Goal: Navigation & Orientation: Find specific page/section

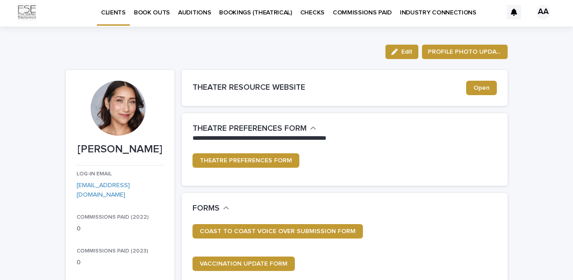
scroll to position [5, 0]
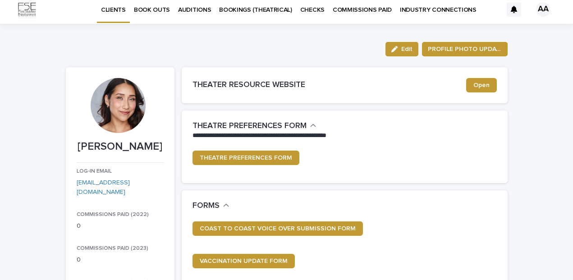
click at [160, 8] on p "BOOK OUTS" at bounding box center [152, 4] width 36 height 19
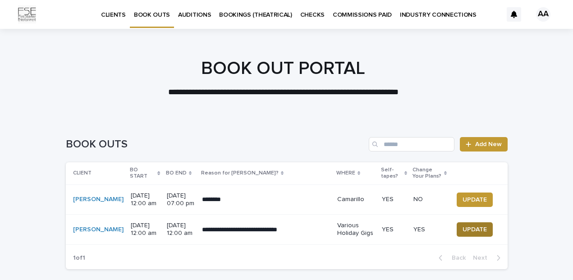
click at [458, 237] on button "UPDATE" at bounding box center [475, 229] width 36 height 14
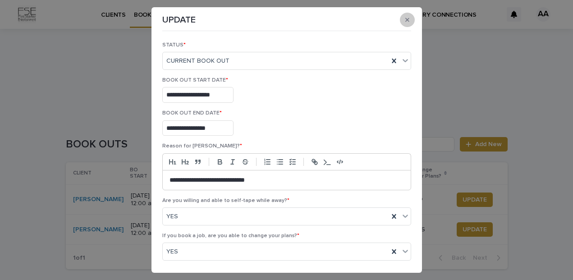
click at [405, 20] on icon "button" at bounding box center [407, 20] width 4 height 6
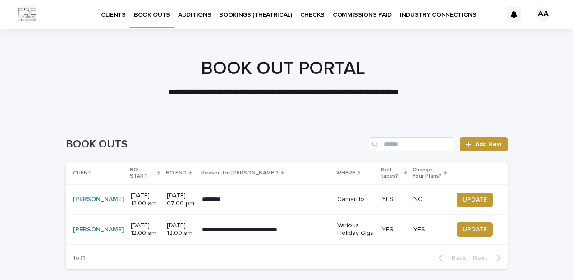
click at [195, 14] on p "AUDITIONS" at bounding box center [194, 9] width 33 height 19
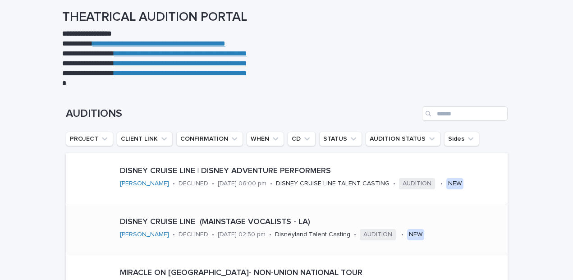
scroll to position [55, 0]
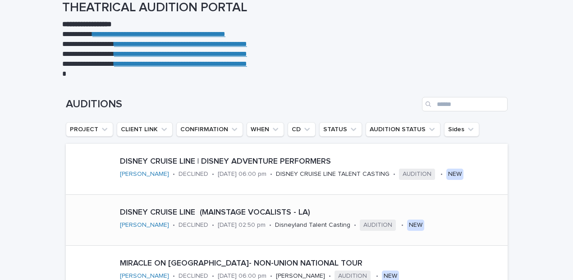
click at [265, 230] on div "DISNEY CRUISE LINE (MAINSTAGE VOCALISTS - LA) [PERSON_NAME] • DECLINED • [DATE]…" at bounding box center [311, 220] width 391 height 32
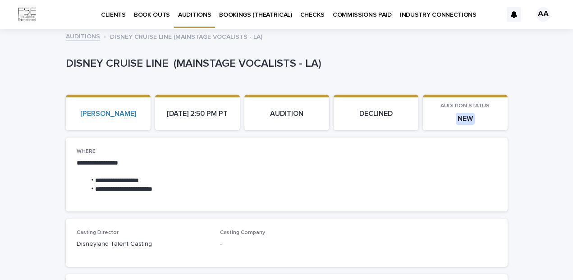
click at [118, 14] on p "CLIENTS" at bounding box center [113, 9] width 25 height 19
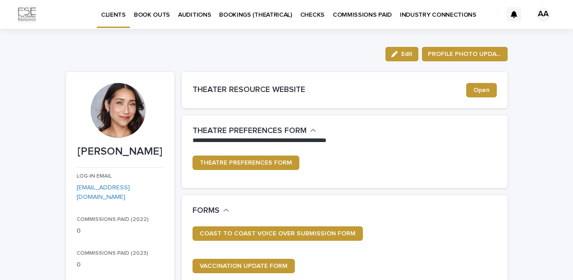
click at [150, 18] on link "BOOK OUTS" at bounding box center [152, 14] width 44 height 28
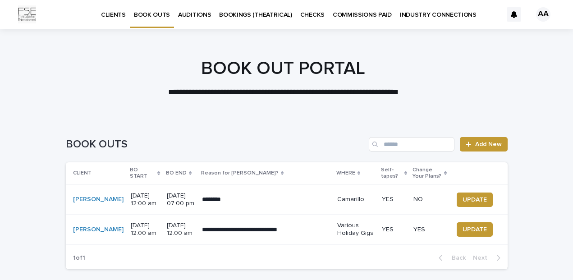
click at [208, 15] on div "AUDITIONS" at bounding box center [194, 9] width 41 height 19
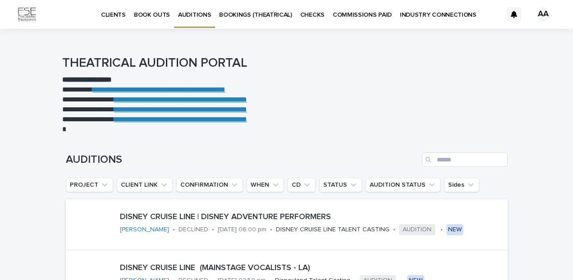
click at [238, 18] on p "BOOKINGS (THEATRICAL)" at bounding box center [255, 9] width 73 height 19
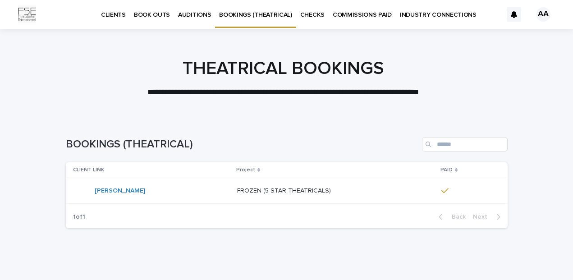
click at [303, 13] on p "CHECKS" at bounding box center [312, 9] width 24 height 19
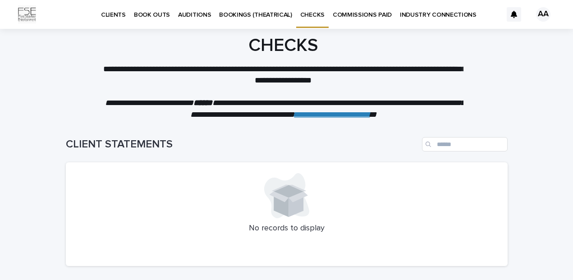
click at [354, 9] on p "COMMISSIONS PAID" at bounding box center [362, 9] width 59 height 19
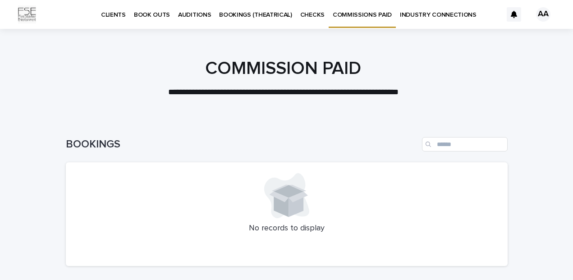
click at [412, 13] on p "INDUSTRY CONNECTIONS" at bounding box center [438, 9] width 77 height 19
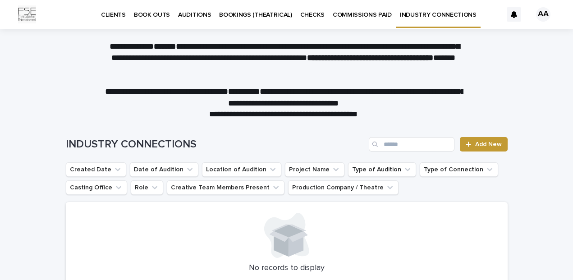
click at [112, 14] on p "CLIENTS" at bounding box center [113, 9] width 25 height 19
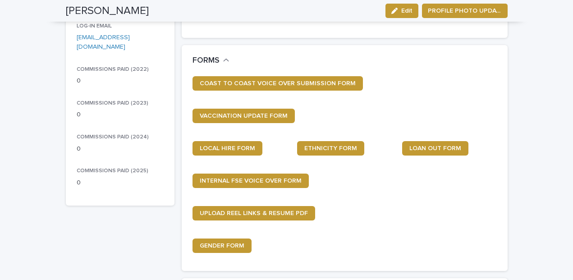
scroll to position [152, 0]
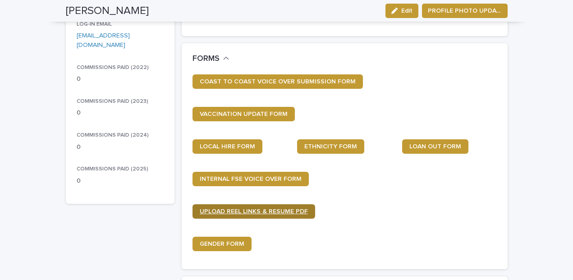
click at [251, 214] on link "UPLOAD REEL LINKS & RESUME PDF" at bounding box center [254, 211] width 123 height 14
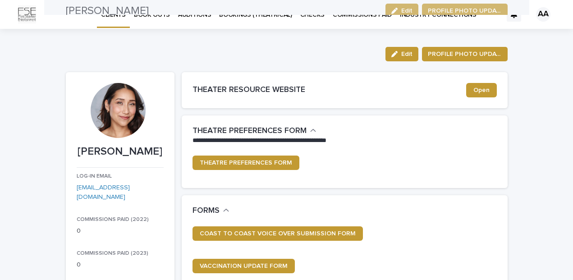
scroll to position [0, 0]
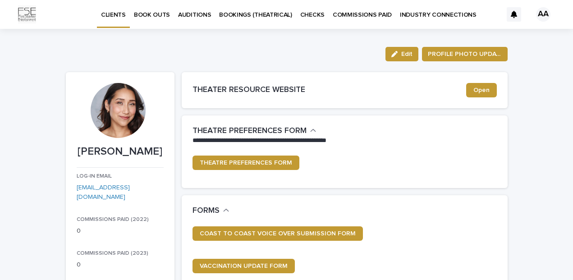
click at [539, 18] on div "AA" at bounding box center [543, 14] width 14 height 14
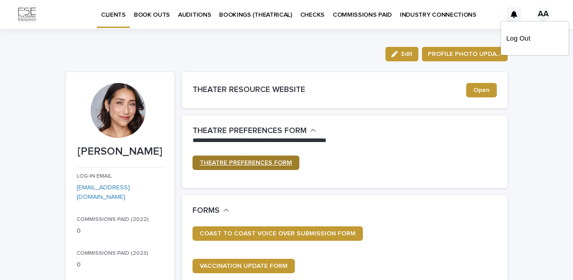
click at [264, 165] on link "THEATRE PREFERENCES FORM" at bounding box center [246, 163] width 107 height 14
